Goal: Task Accomplishment & Management: Manage account settings

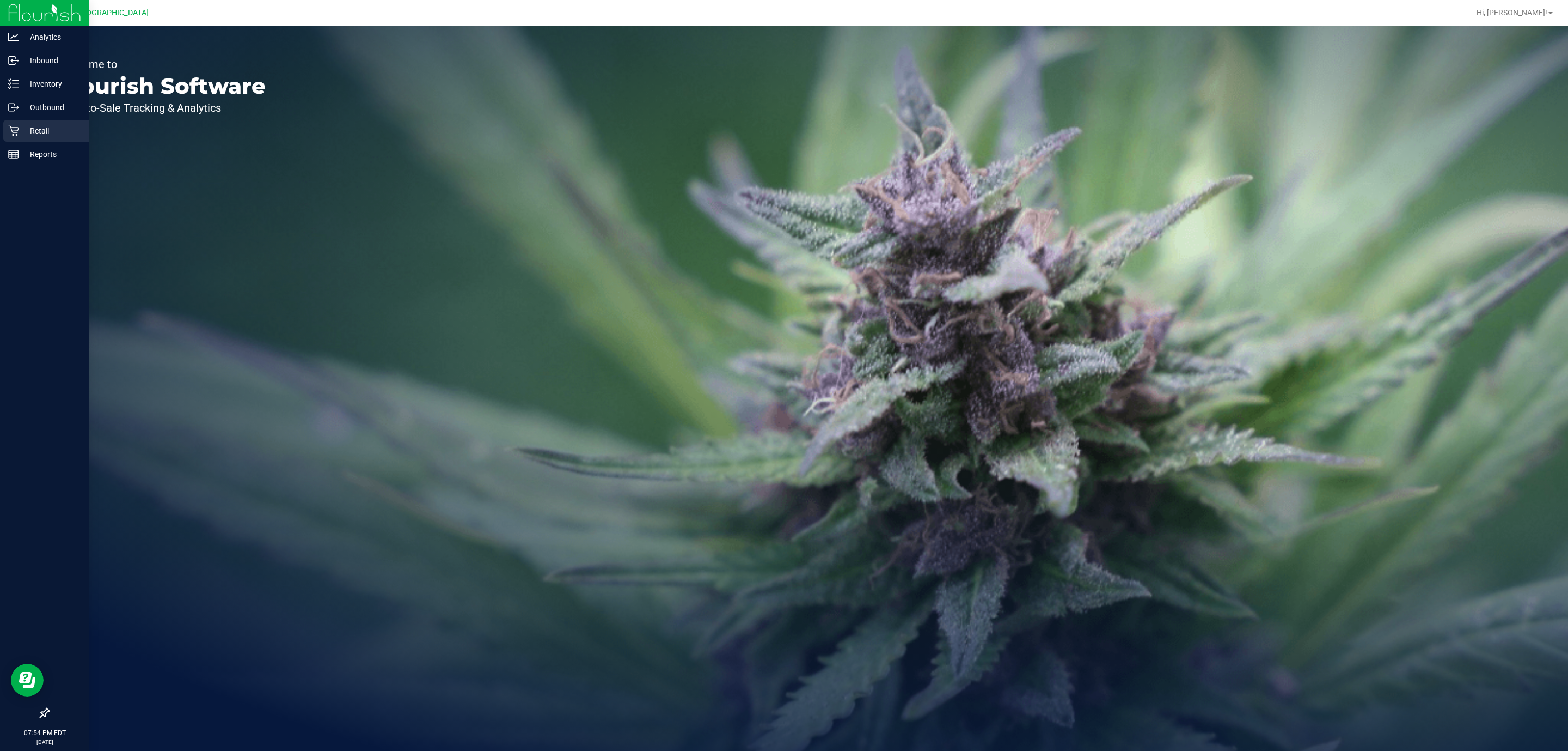
click at [23, 125] on p "Retail" at bounding box center [52, 131] width 66 height 13
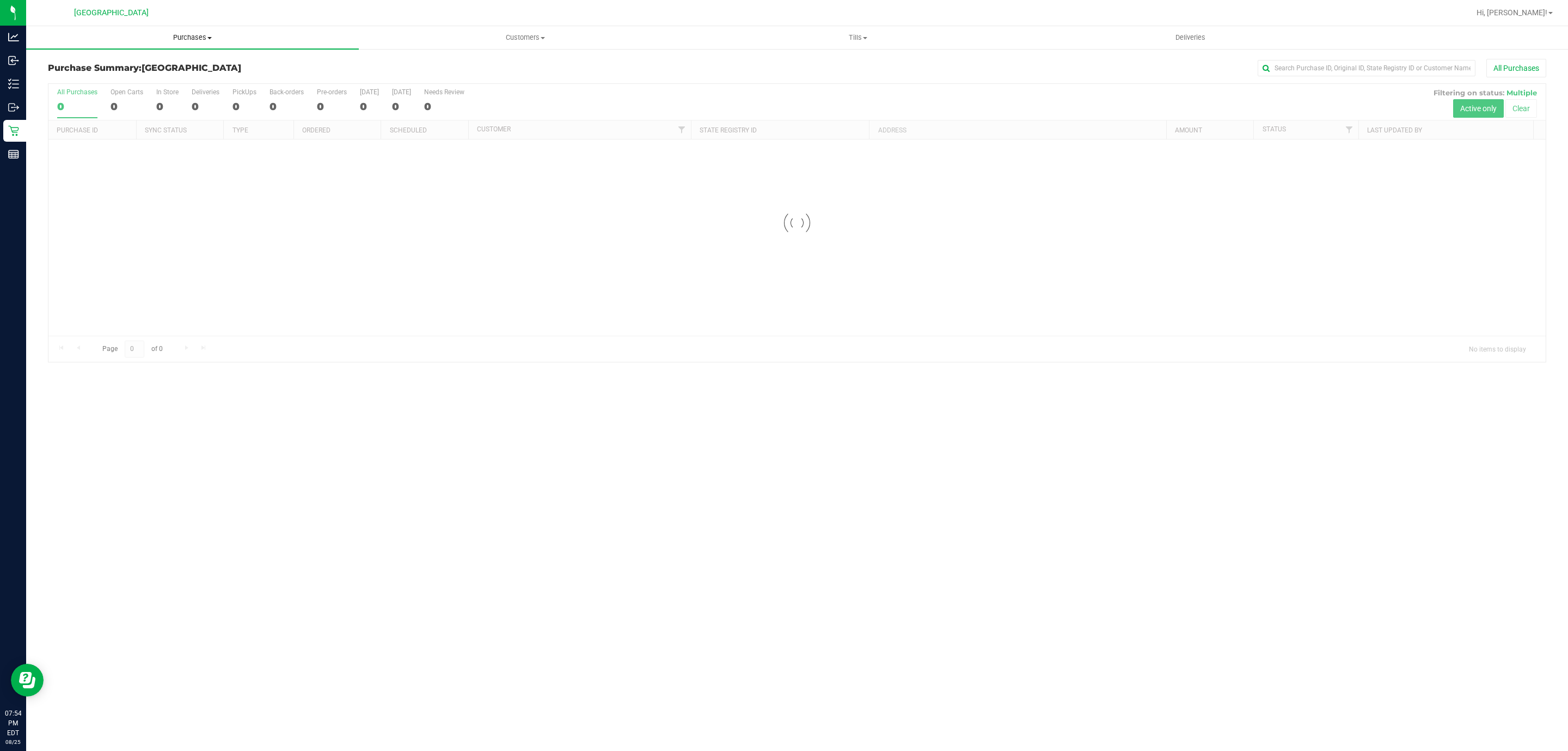
click at [199, 34] on span "Purchases" at bounding box center [192, 37] width 333 height 9
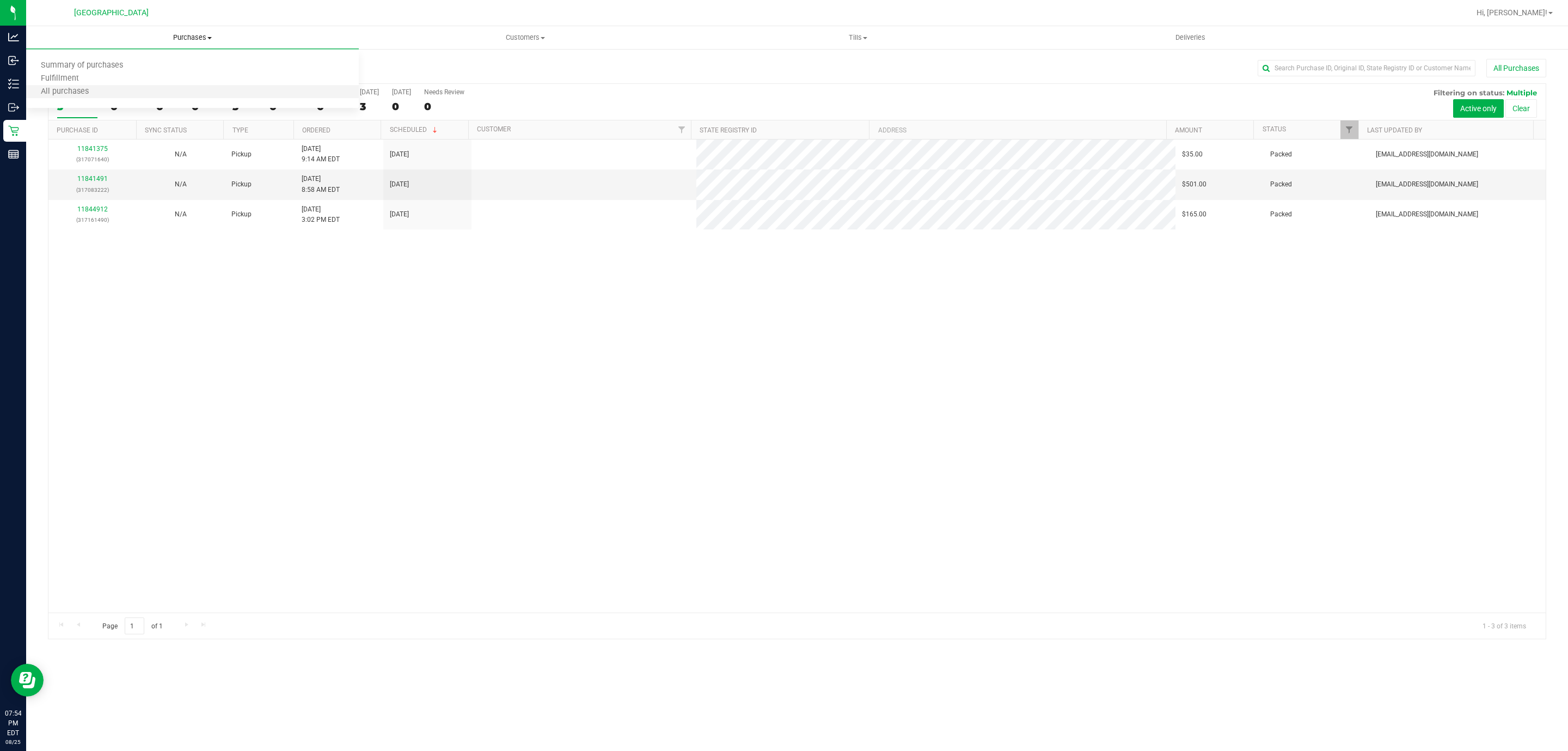
click at [187, 87] on li "All purchases" at bounding box center [192, 92] width 333 height 13
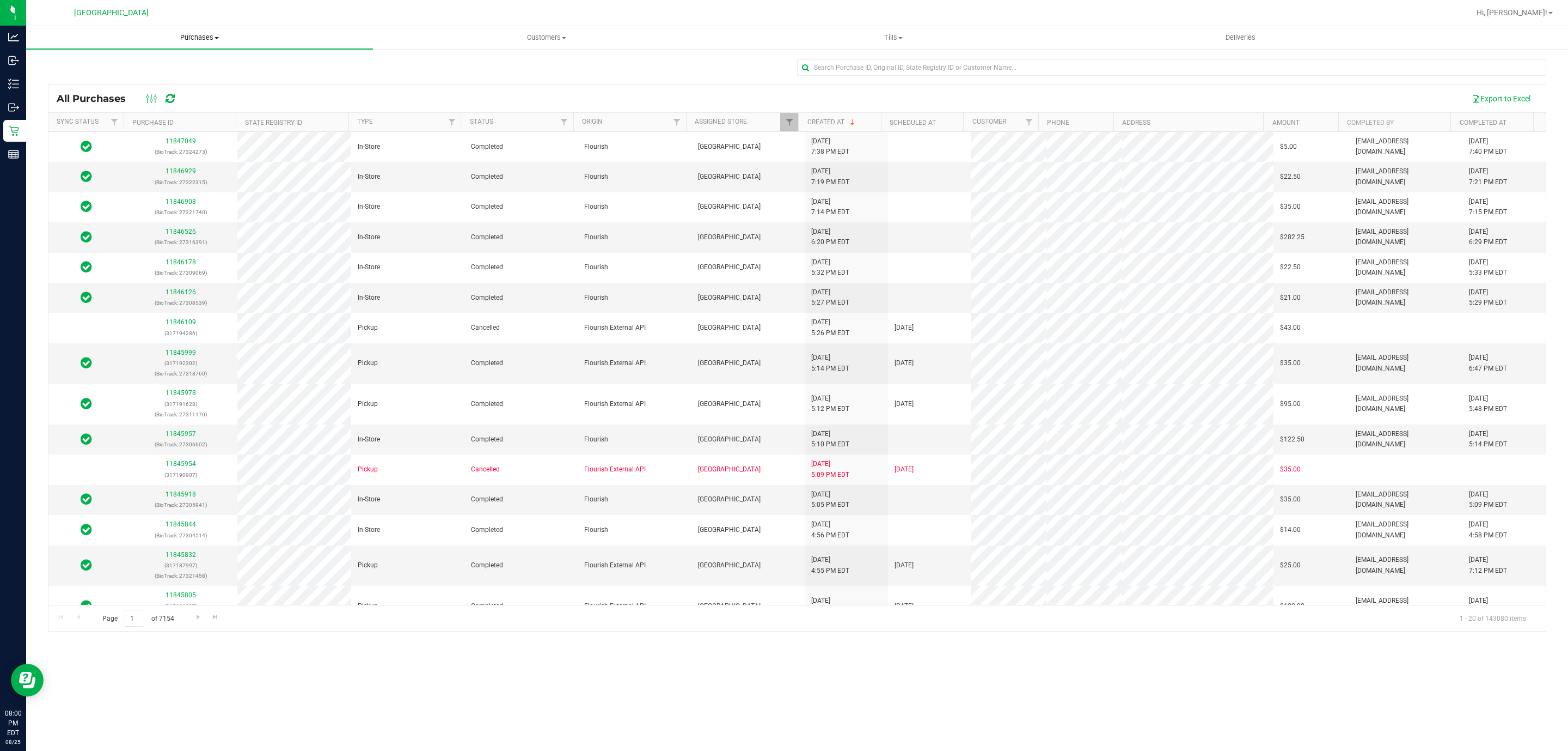
click at [211, 39] on span "Purchases" at bounding box center [199, 37] width 347 height 9
click at [199, 74] on li "Fulfillment" at bounding box center [199, 79] width 347 height 13
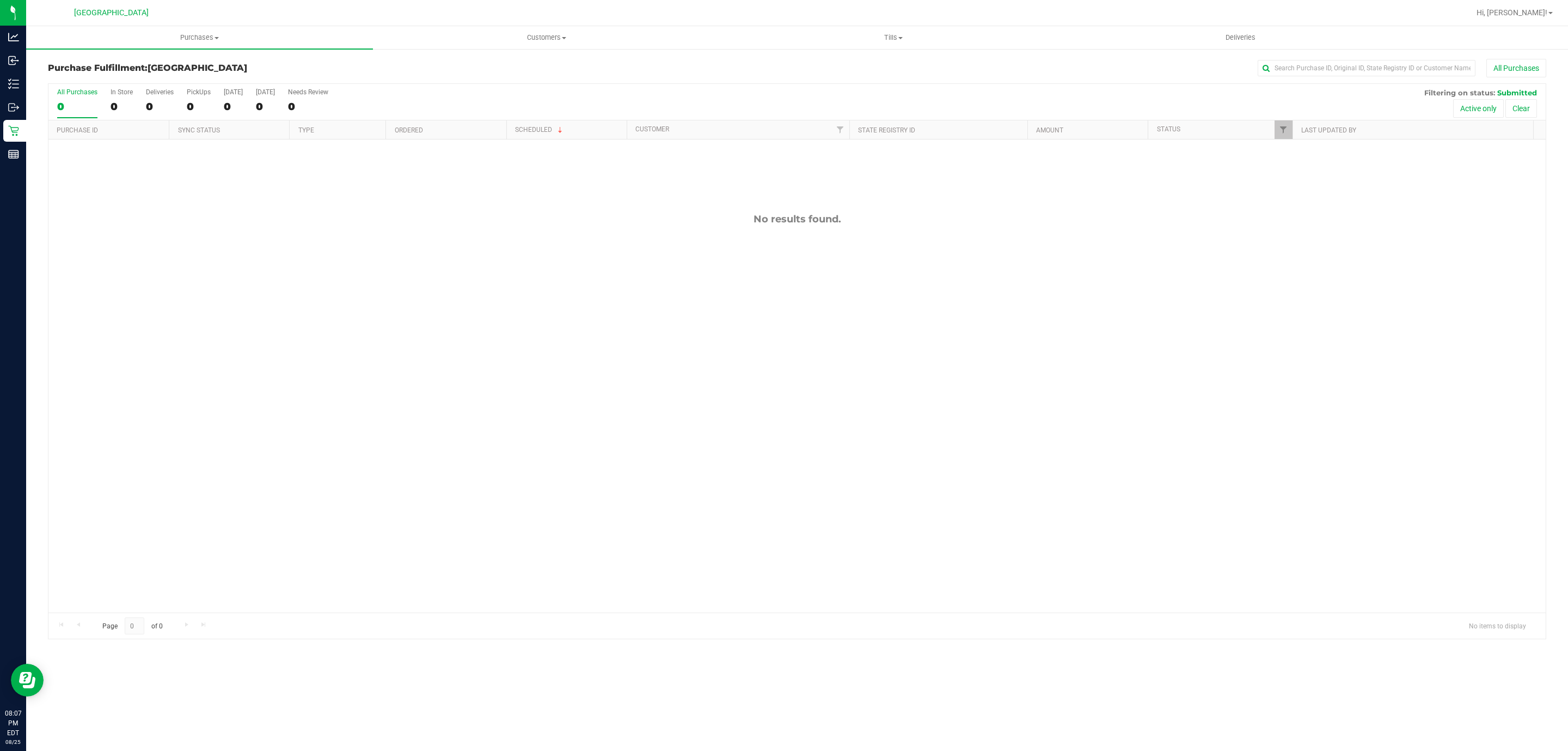
click at [863, 48] on link "Tills Manage tills Reconcile e-payments" at bounding box center [893, 37] width 347 height 23
click at [842, 64] on li "Manage tills" at bounding box center [893, 66] width 347 height 13
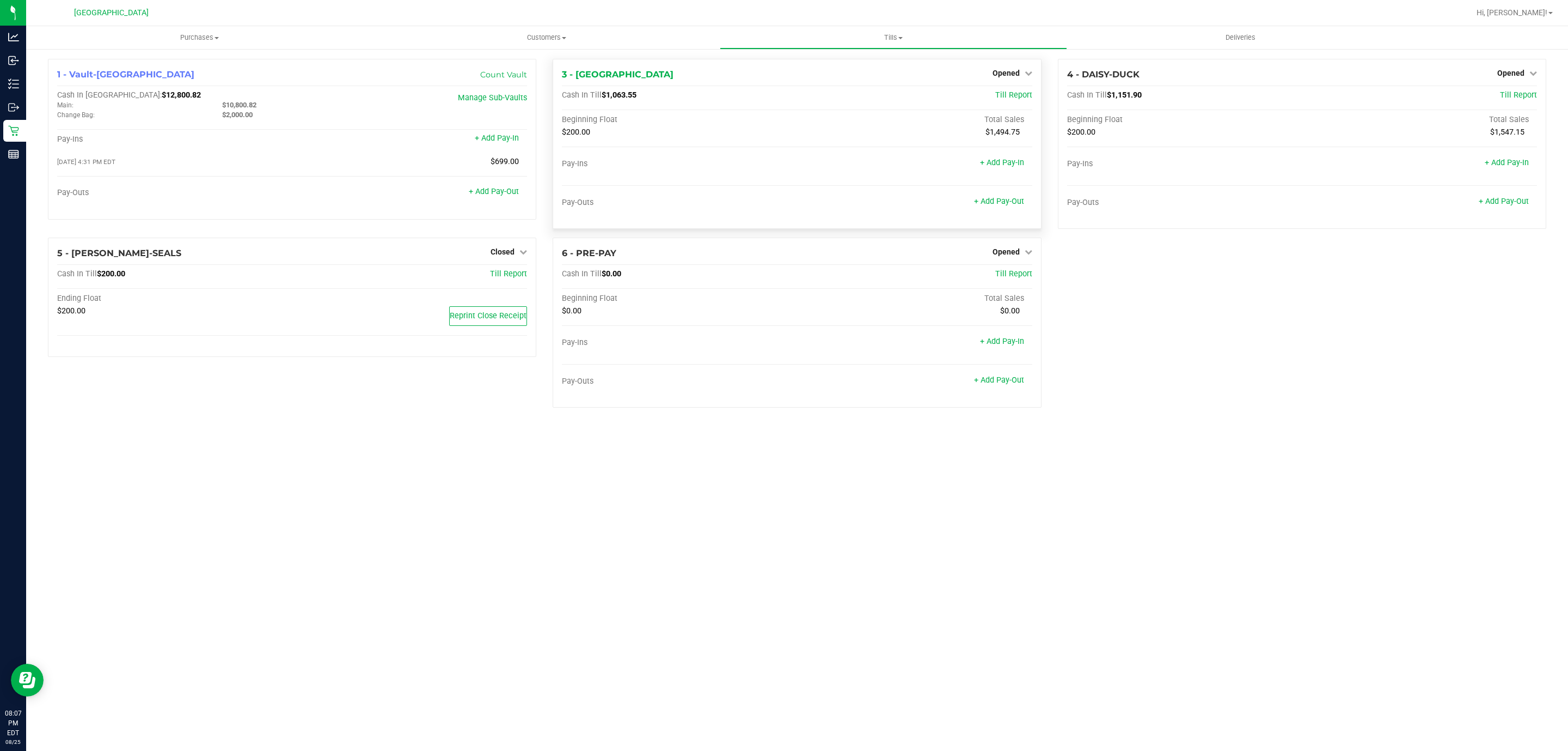
click at [1024, 77] on div "Opened" at bounding box center [1012, 73] width 40 height 13
click at [1005, 75] on span "Opened" at bounding box center [1005, 73] width 27 height 9
click at [1019, 98] on link "Close Till" at bounding box center [1007, 96] width 29 height 9
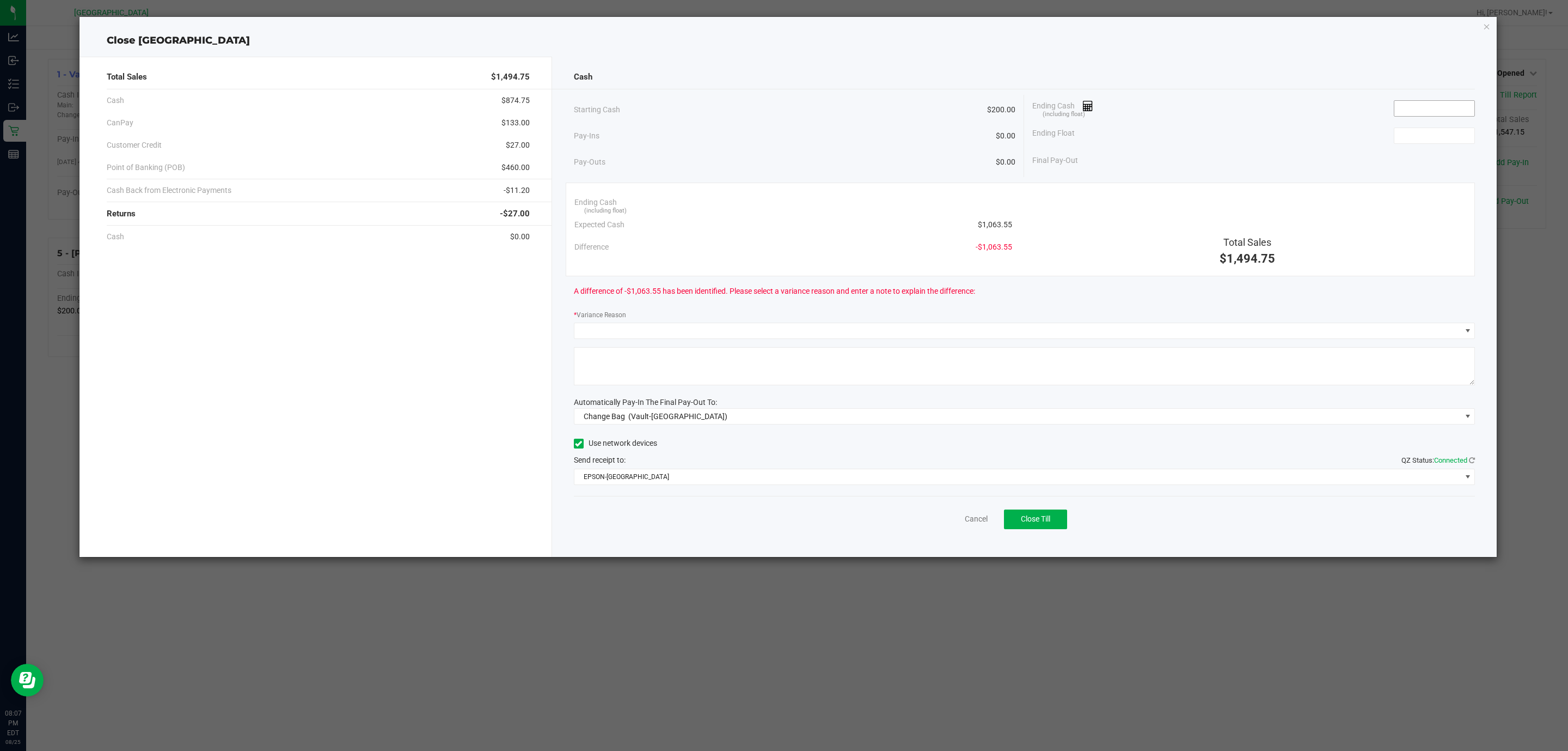
click at [1437, 103] on input at bounding box center [1434, 108] width 80 height 15
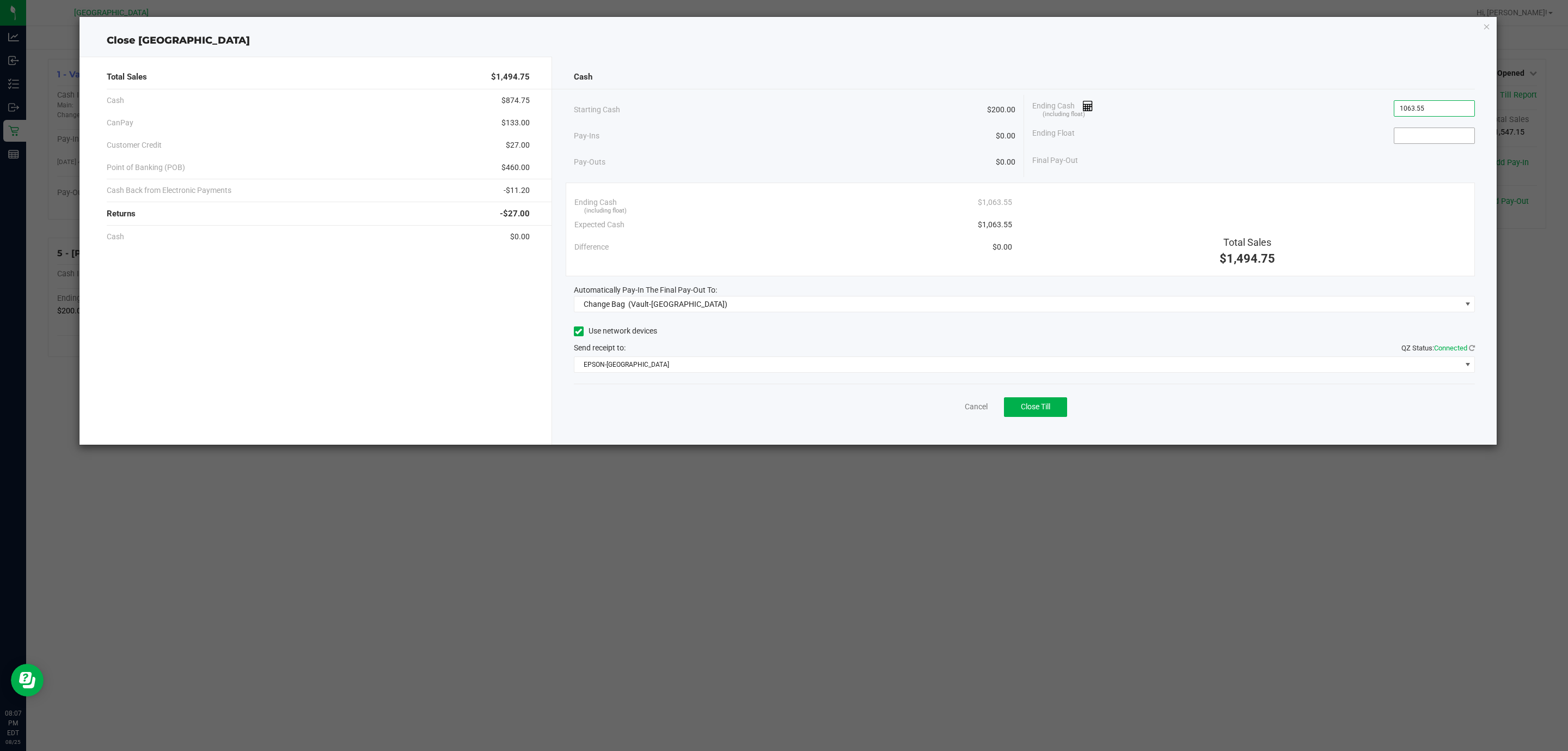
type input "$1,063.55"
click at [1439, 129] on input at bounding box center [1434, 135] width 80 height 15
type input "$200.00"
click at [1375, 92] on div "Cash Starting Cash $200.00 Pay-Ins $0.00 Pay-Outs $0.00 Ending Cash (including …" at bounding box center [1024, 251] width 945 height 388
click at [742, 309] on span "Change Bag (Vault-[GEOGRAPHIC_DATA])" at bounding box center [1018, 304] width 887 height 15
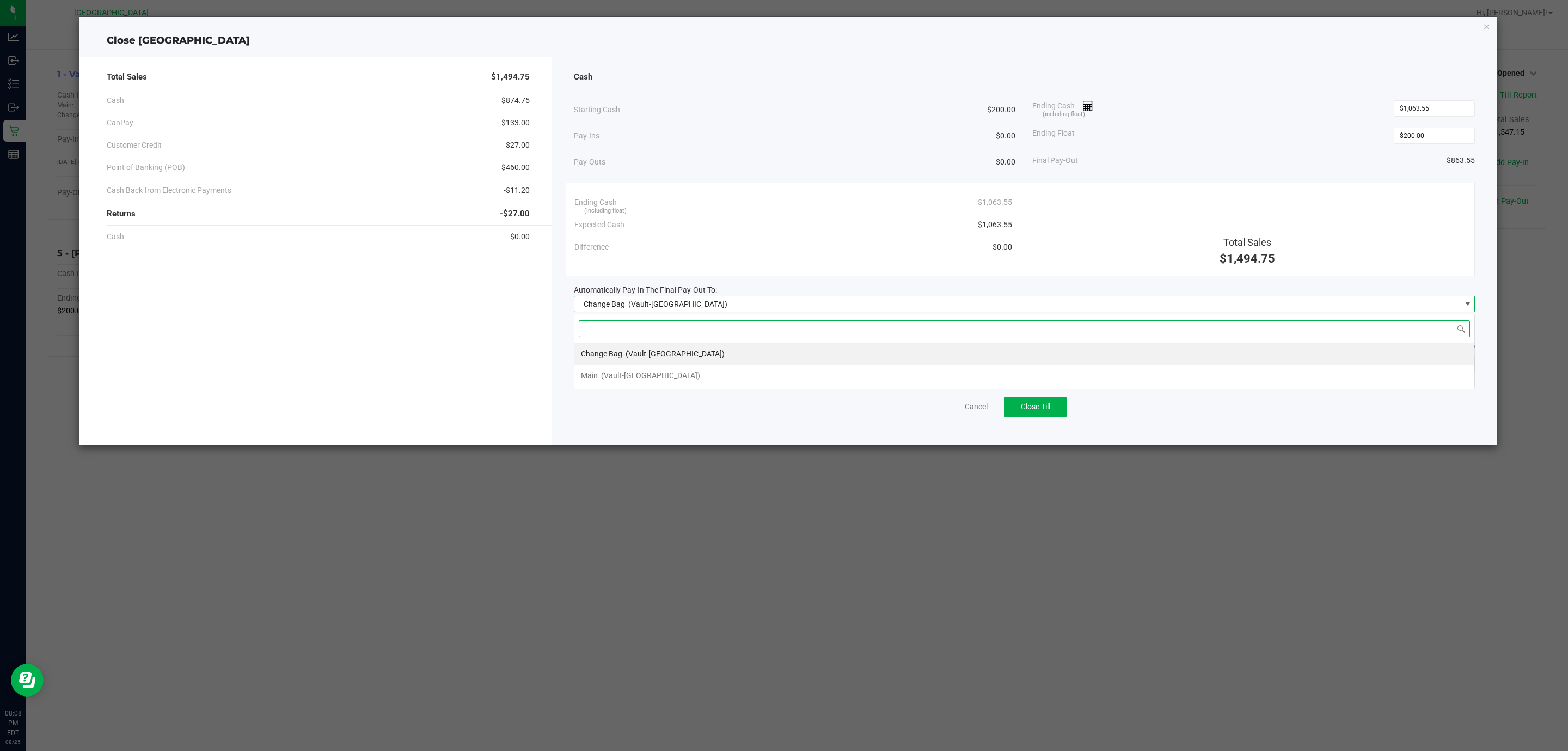
scroll to position [16, 901]
click at [685, 373] on li "Main (Vault-[GEOGRAPHIC_DATA])" at bounding box center [1024, 375] width 900 height 22
click at [784, 114] on div "Starting Cash $200.00" at bounding box center [794, 109] width 442 height 30
click at [969, 368] on span "EPSON-[GEOGRAPHIC_DATA]" at bounding box center [1018, 364] width 887 height 15
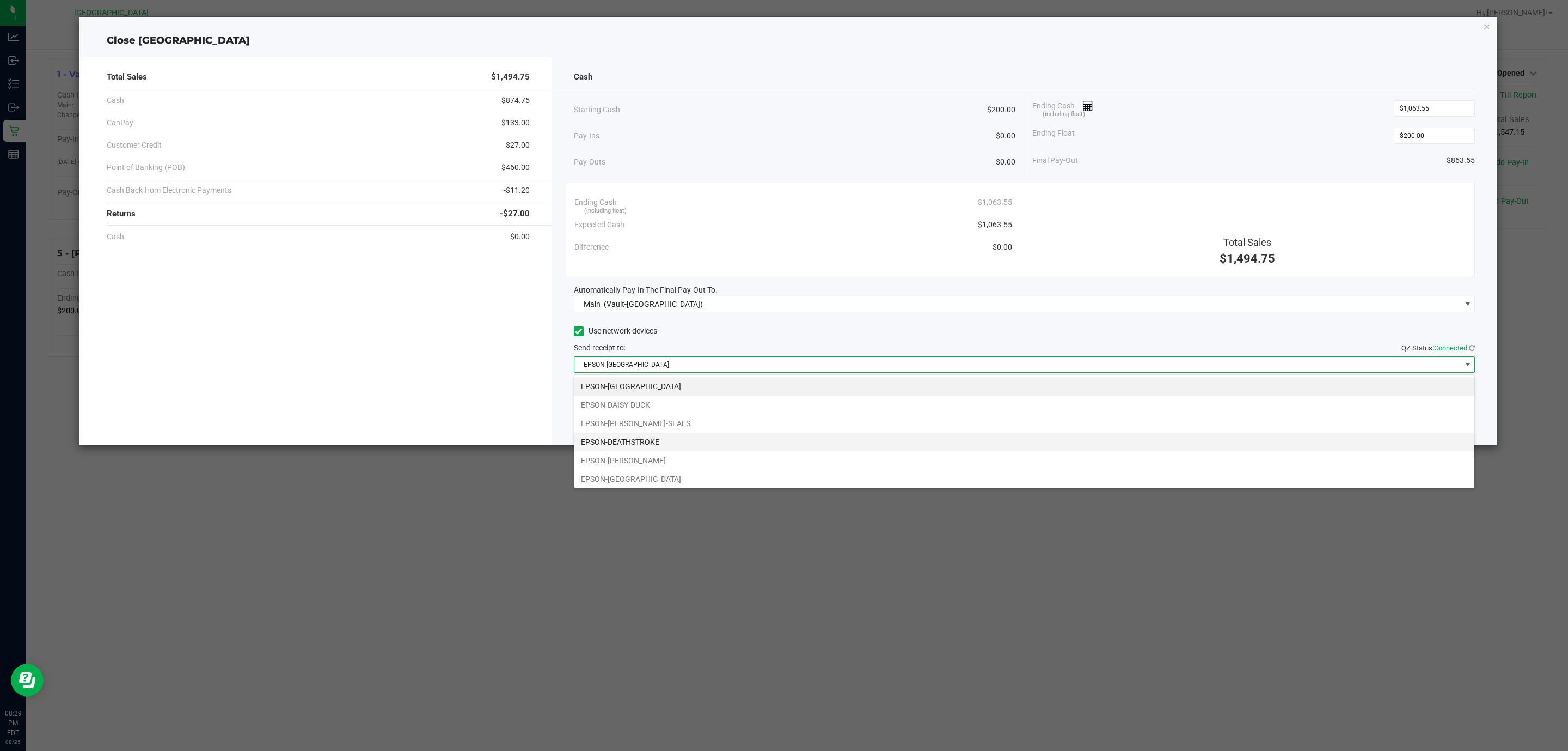
click at [799, 444] on li "EPSON-DEATHSTROKE" at bounding box center [1024, 441] width 900 height 18
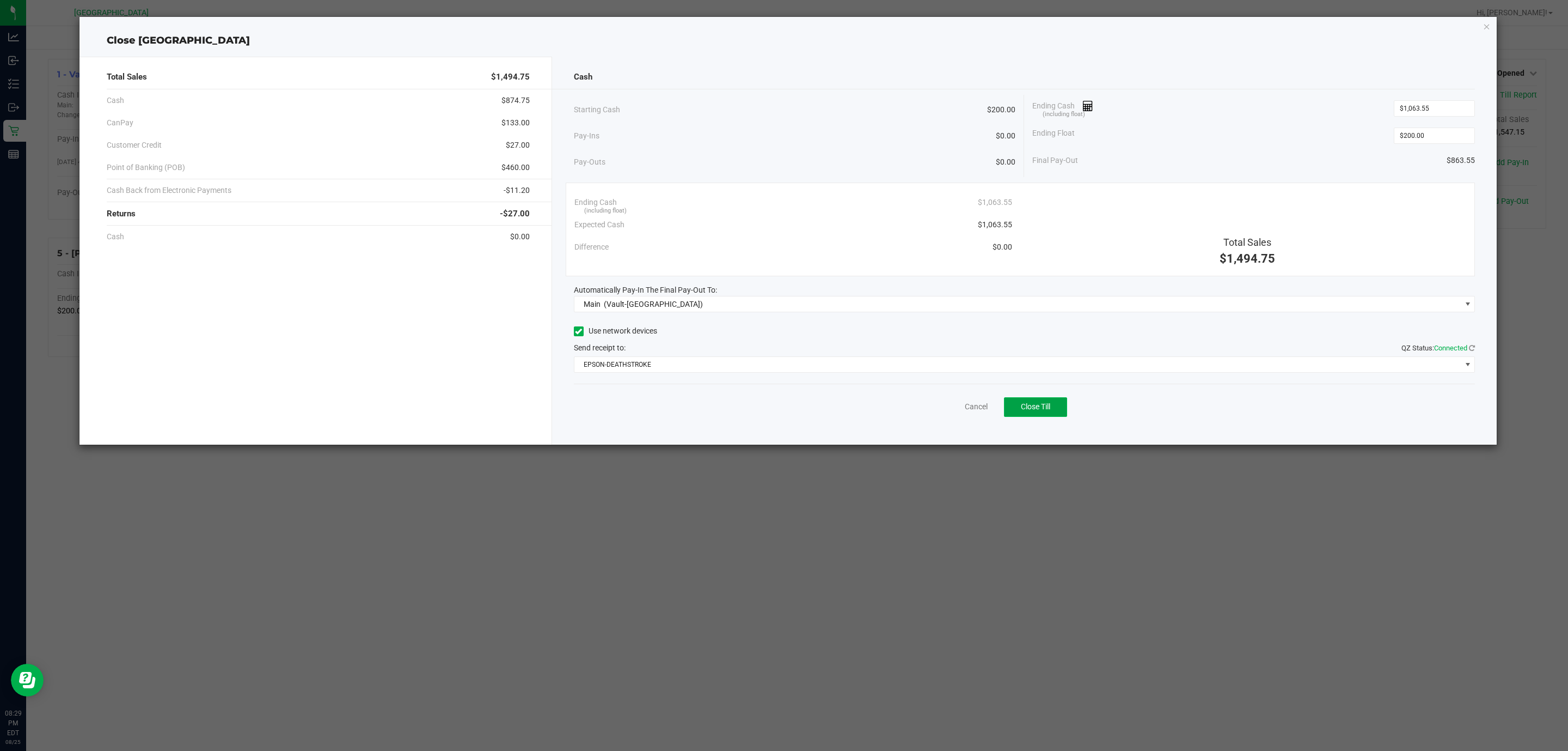
click at [1044, 414] on button "Close Till" at bounding box center [1035, 406] width 63 height 20
